Goal: Check status: Check status

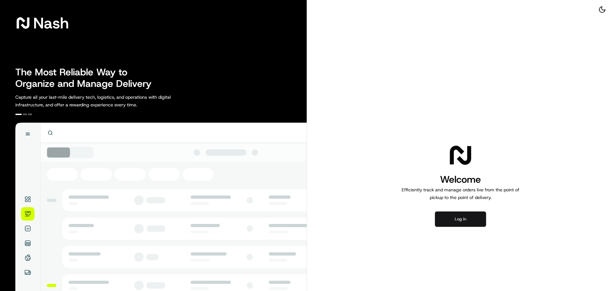
click at [459, 221] on button "Log in" at bounding box center [460, 219] width 51 height 15
